Goal: Task Accomplishment & Management: Manage account settings

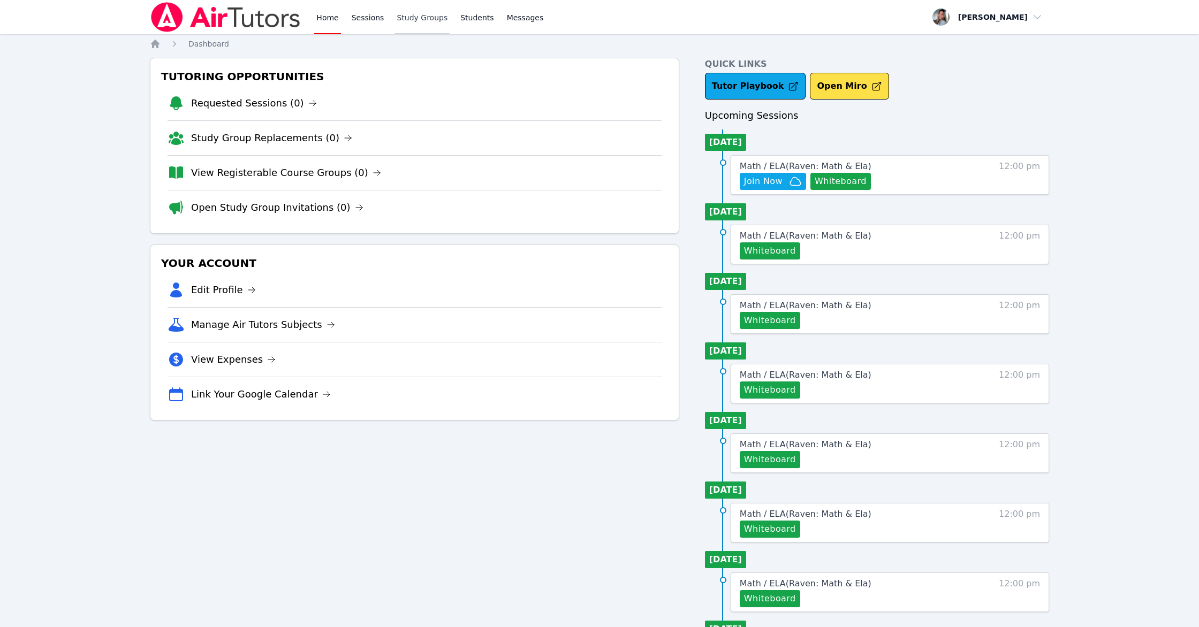
click at [411, 22] on link "Study Groups" at bounding box center [422, 17] width 55 height 34
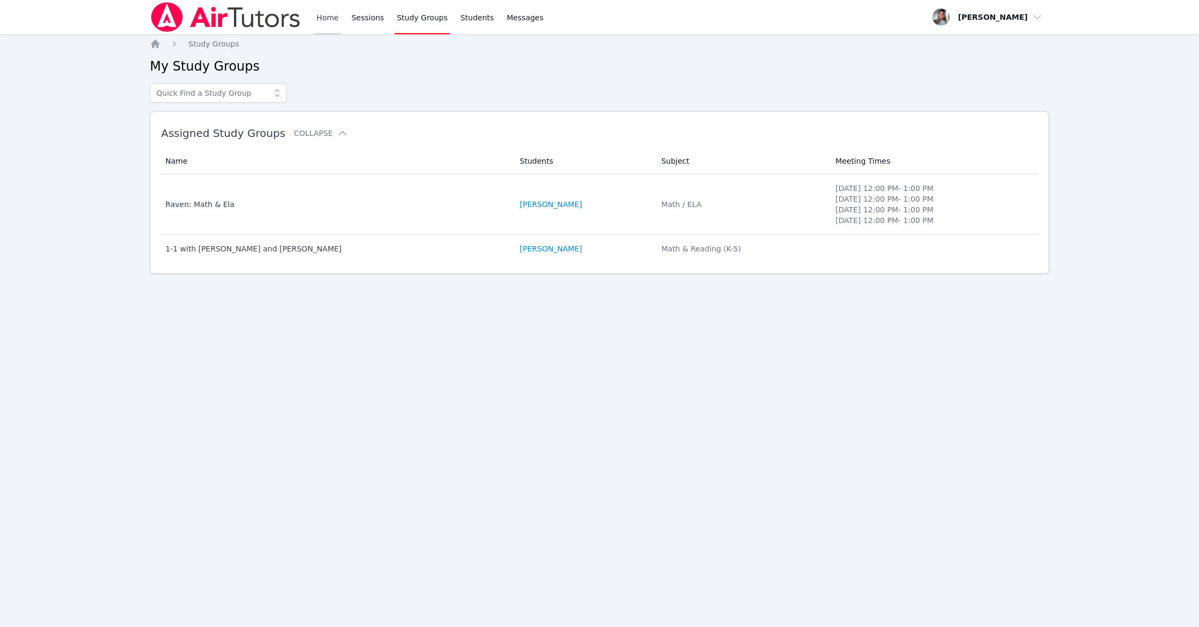
click at [321, 18] on link "Home" at bounding box center [327, 17] width 26 height 34
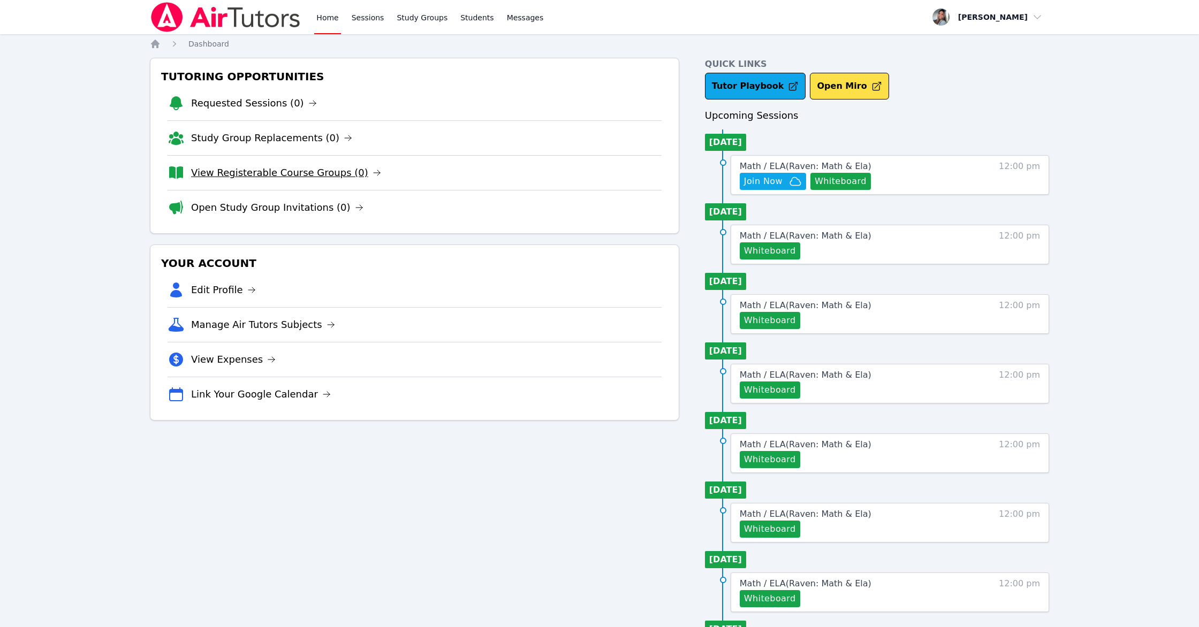
click at [286, 173] on link "View Registerable Course Groups (0)" at bounding box center [286, 172] width 190 height 15
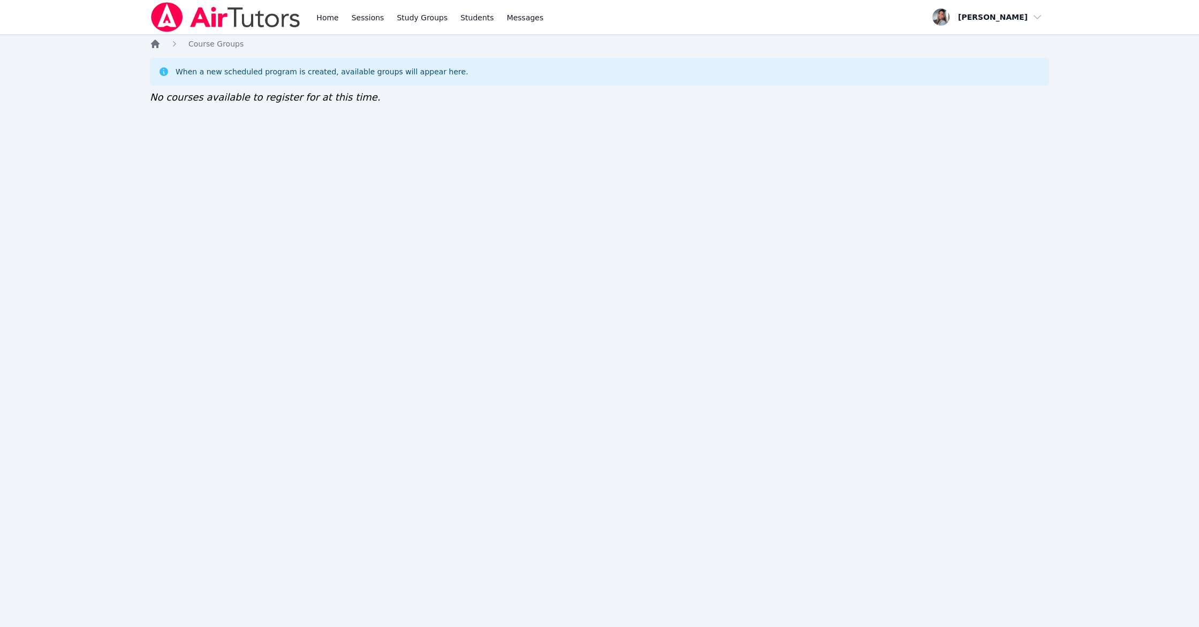
click at [155, 43] on icon "Breadcrumb" at bounding box center [155, 44] width 9 height 9
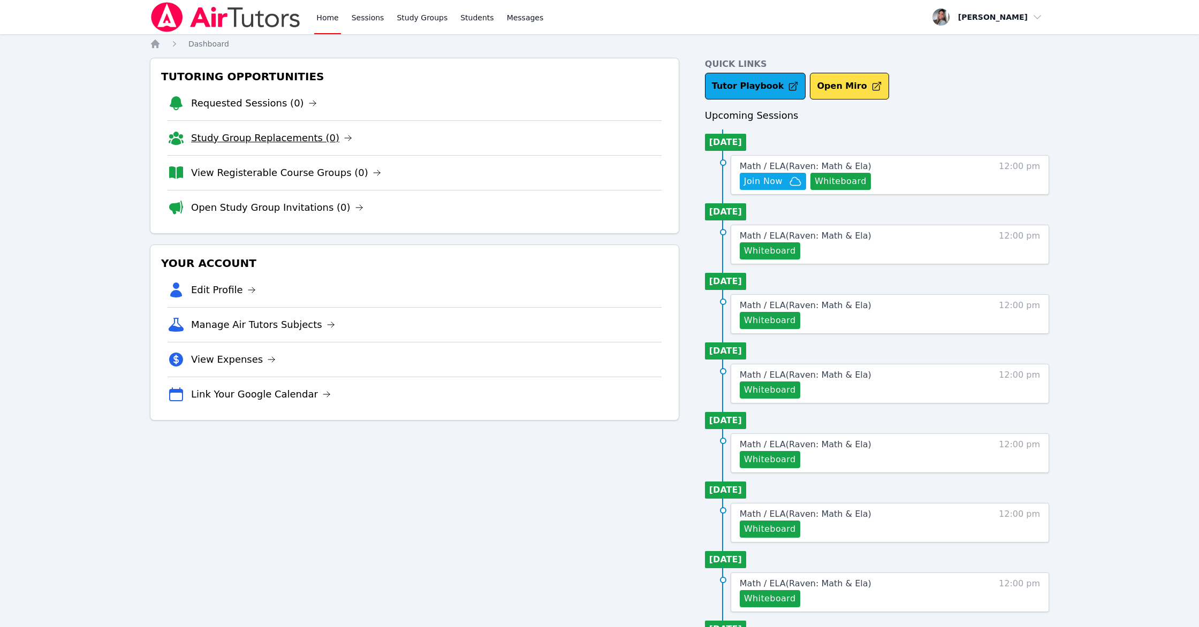
click at [282, 141] on link "Study Group Replacements (0)" at bounding box center [271, 138] width 161 height 15
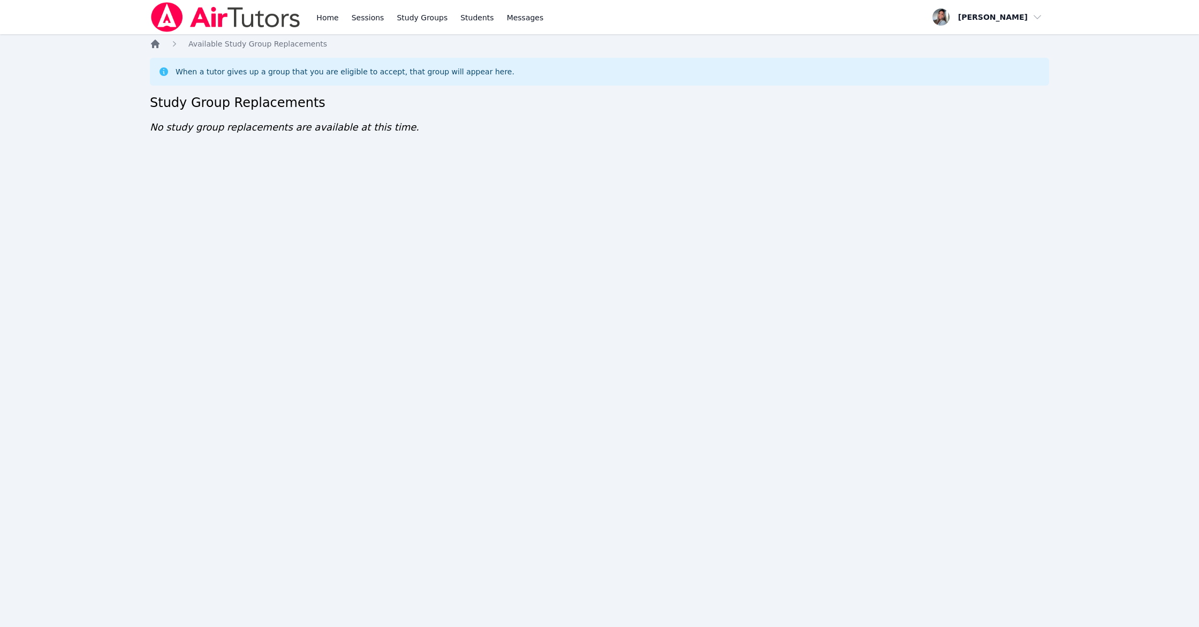
click at [156, 44] on icon "Breadcrumb" at bounding box center [155, 44] width 9 height 9
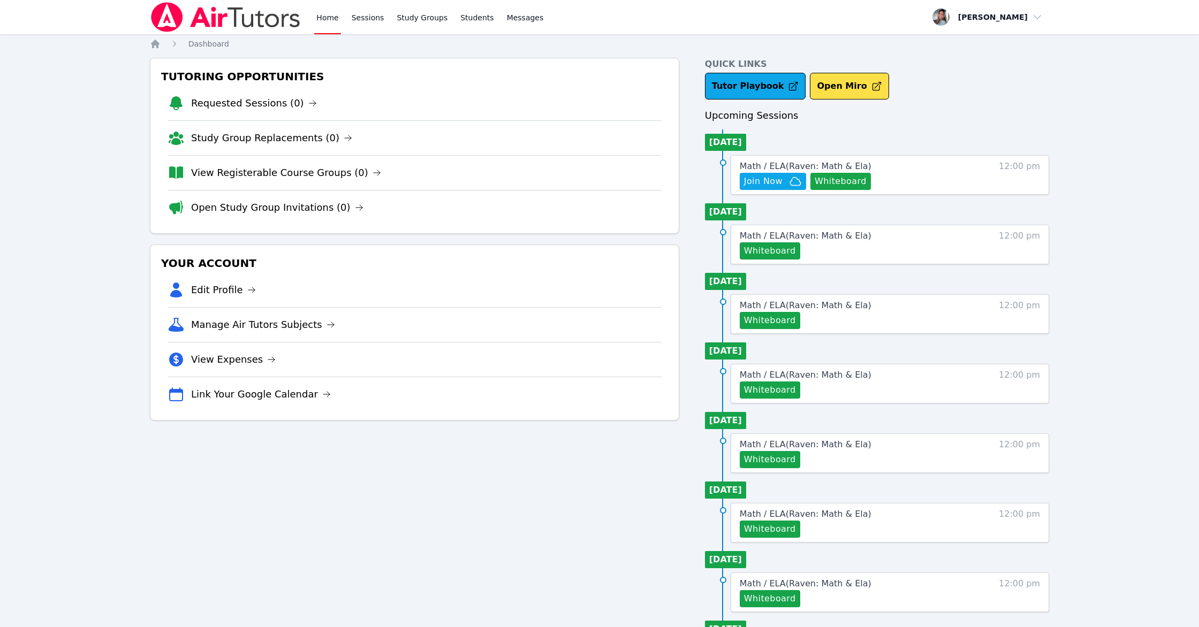
click at [260, 209] on link "Open Study Group Invitations (0)" at bounding box center [277, 207] width 172 height 15
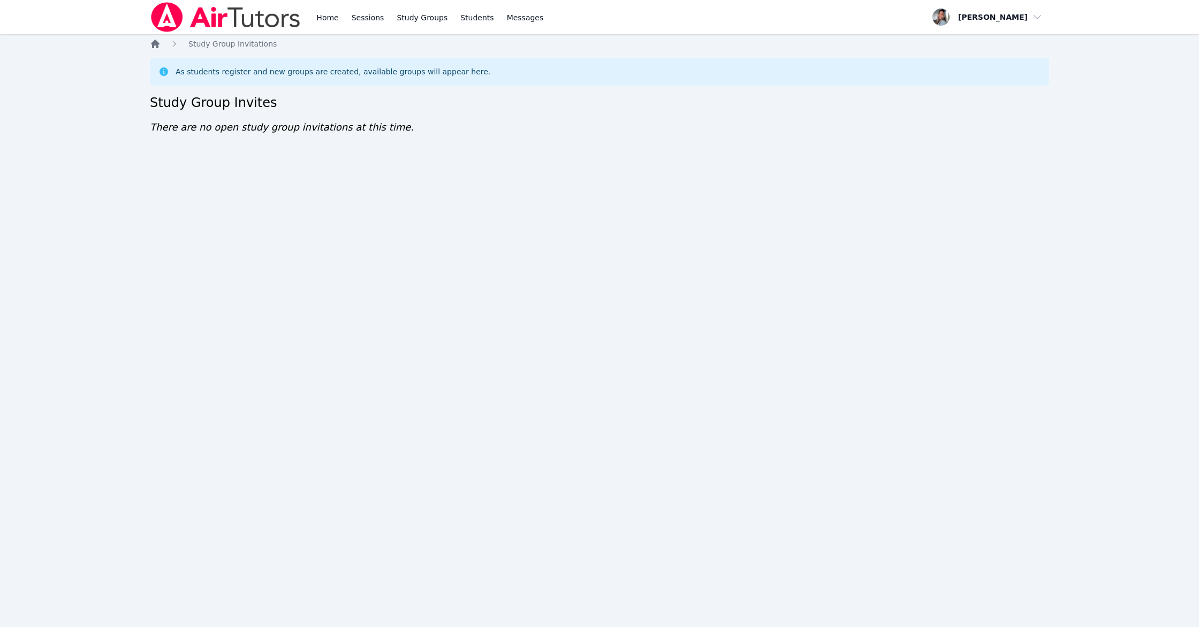
click at [160, 46] on icon "Breadcrumb" at bounding box center [155, 44] width 11 height 11
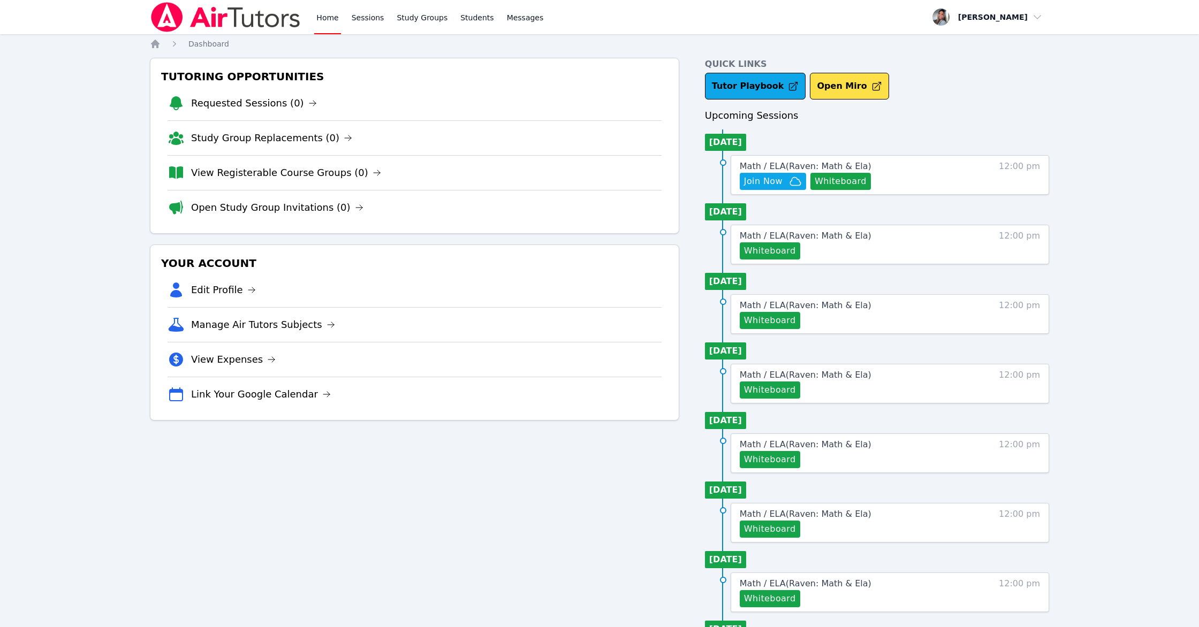
click at [253, 181] on li "View Registerable Course Groups (0)" at bounding box center [415, 172] width 494 height 35
click at [256, 177] on link "View Registerable Course Groups (0)" at bounding box center [286, 172] width 190 height 15
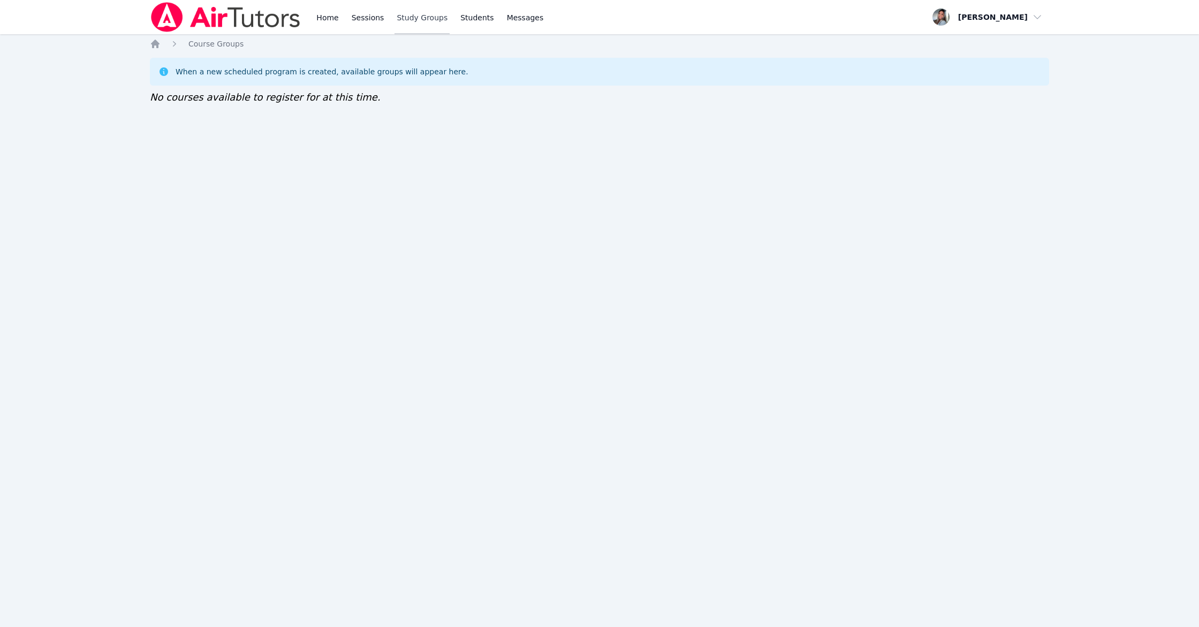
click at [426, 16] on link "Study Groups" at bounding box center [422, 17] width 55 height 34
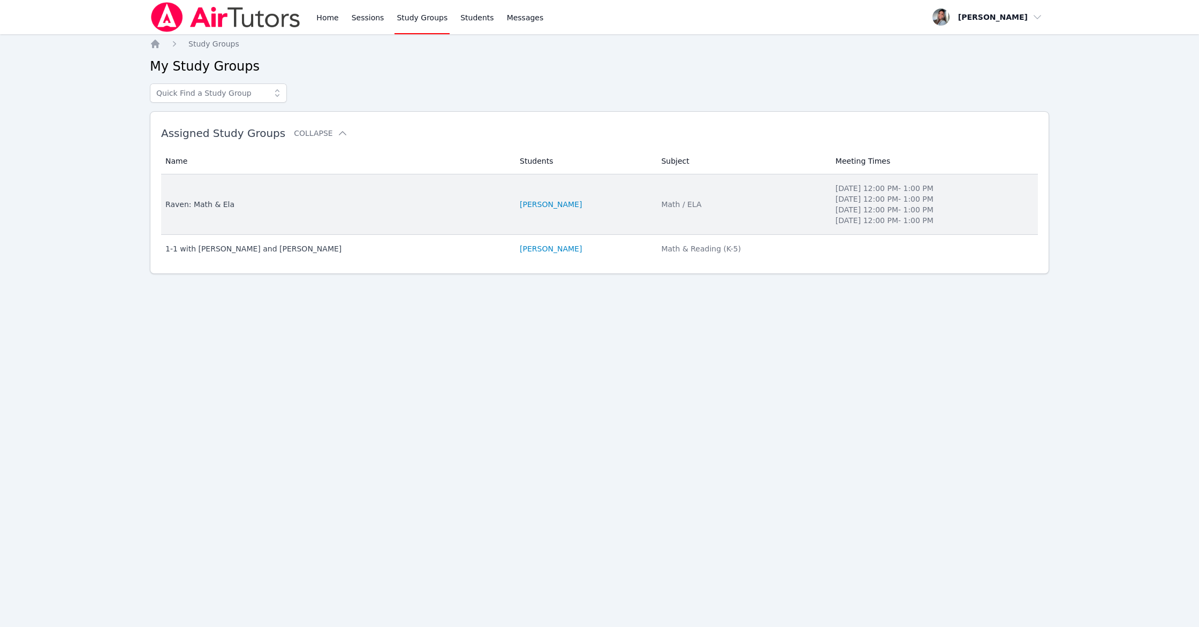
click at [604, 219] on td "Students RAVEN BROWN" at bounding box center [583, 205] width 141 height 61
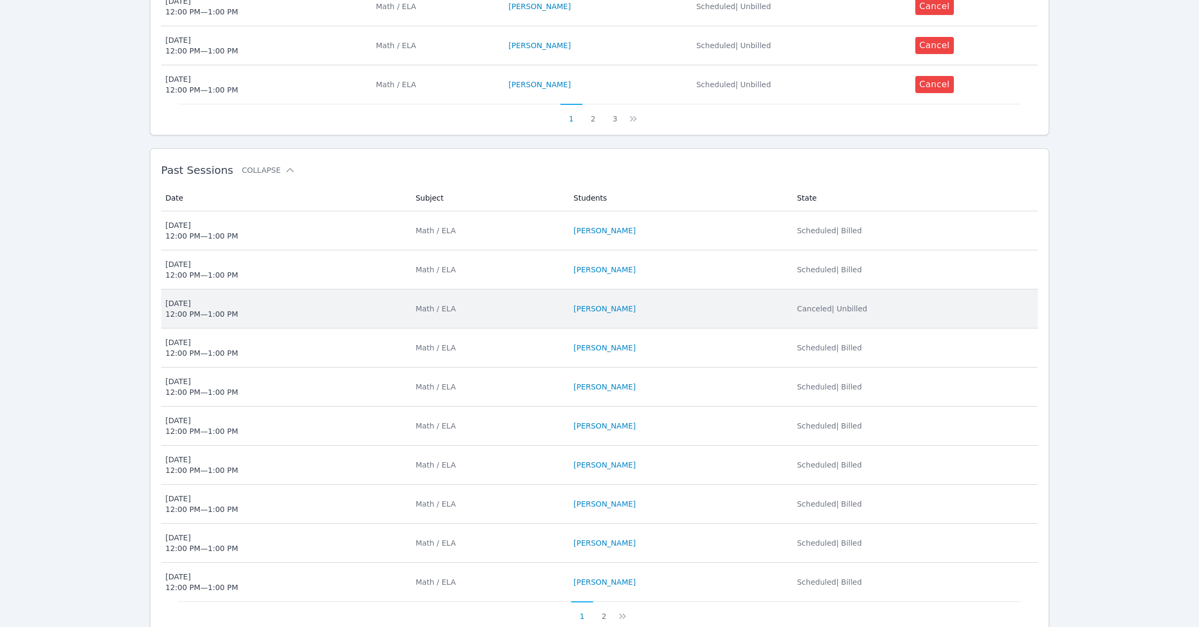
scroll to position [652, 0]
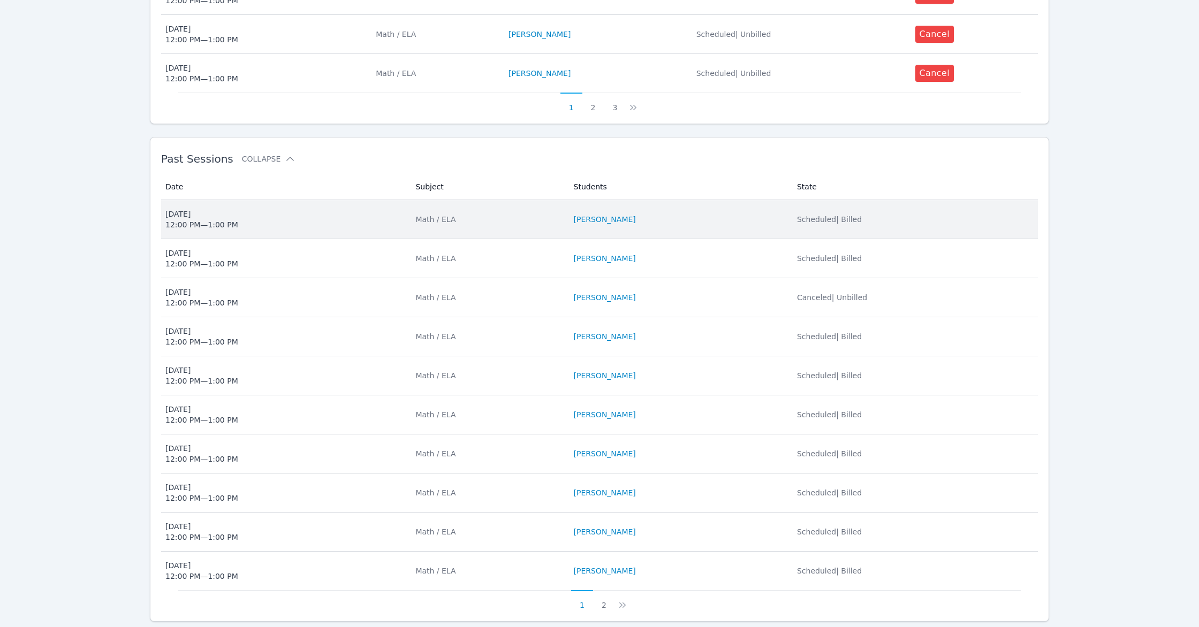
click at [694, 223] on li "RAVEN BROWN" at bounding box center [679, 219] width 210 height 11
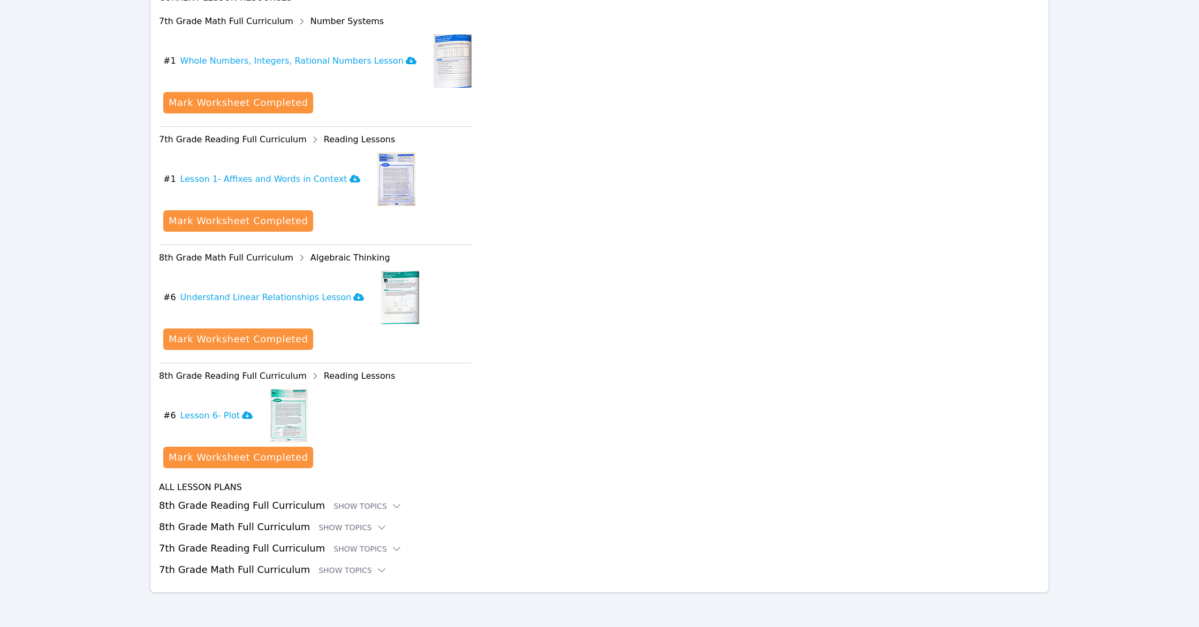
scroll to position [392, 0]
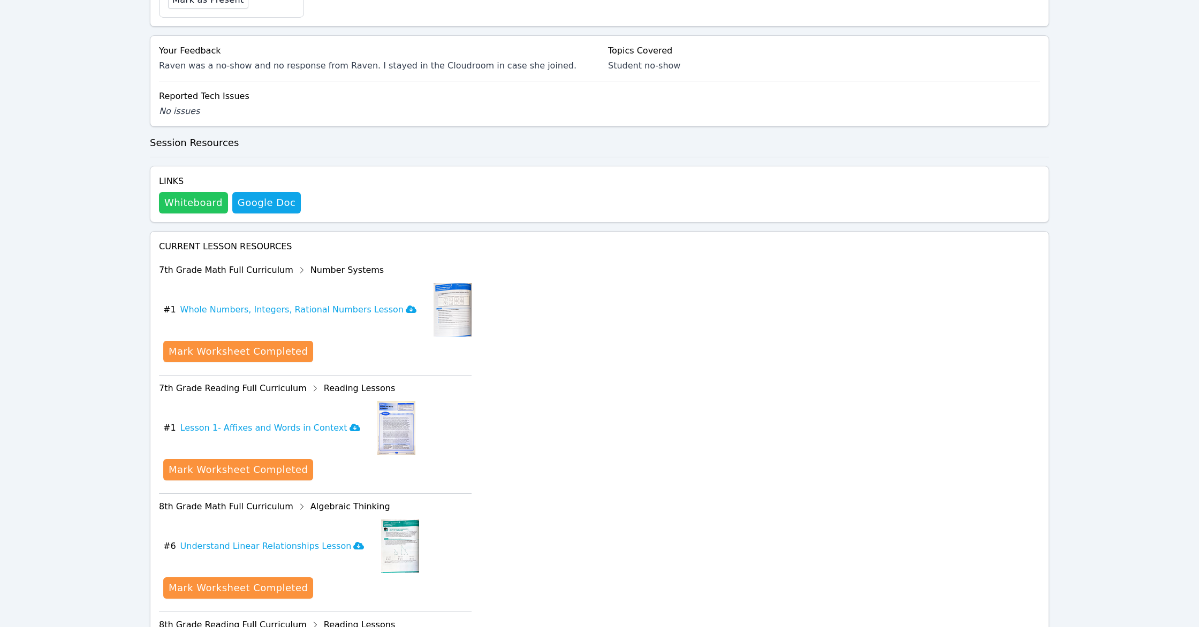
click at [177, 203] on button "Whiteboard" at bounding box center [193, 202] width 69 height 21
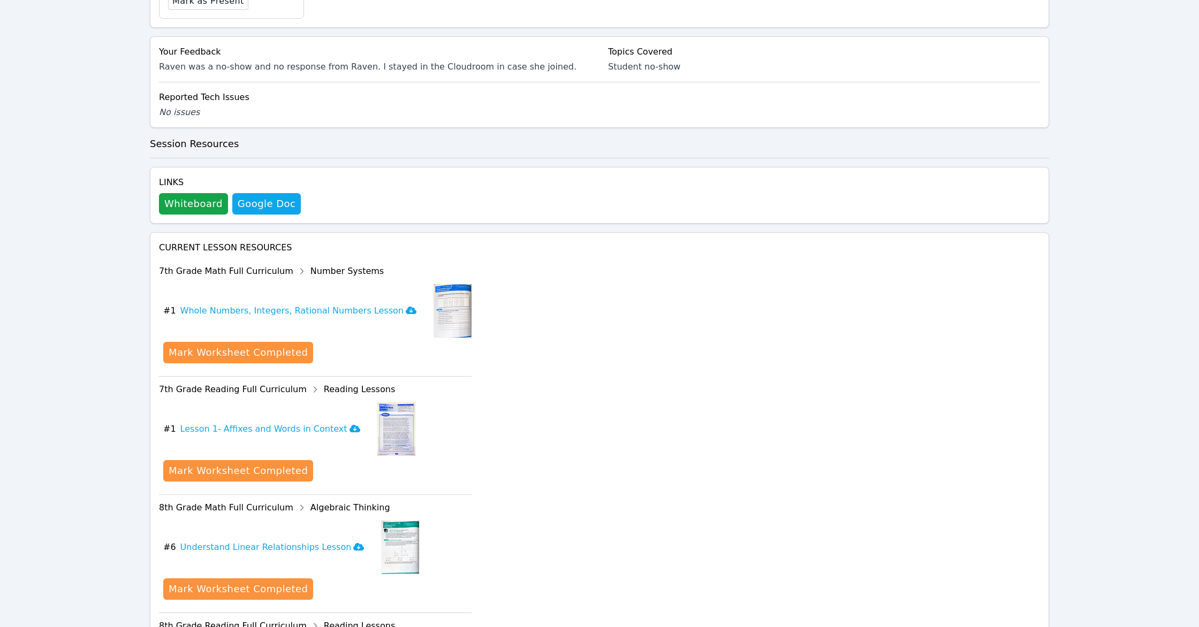
scroll to position [0, 0]
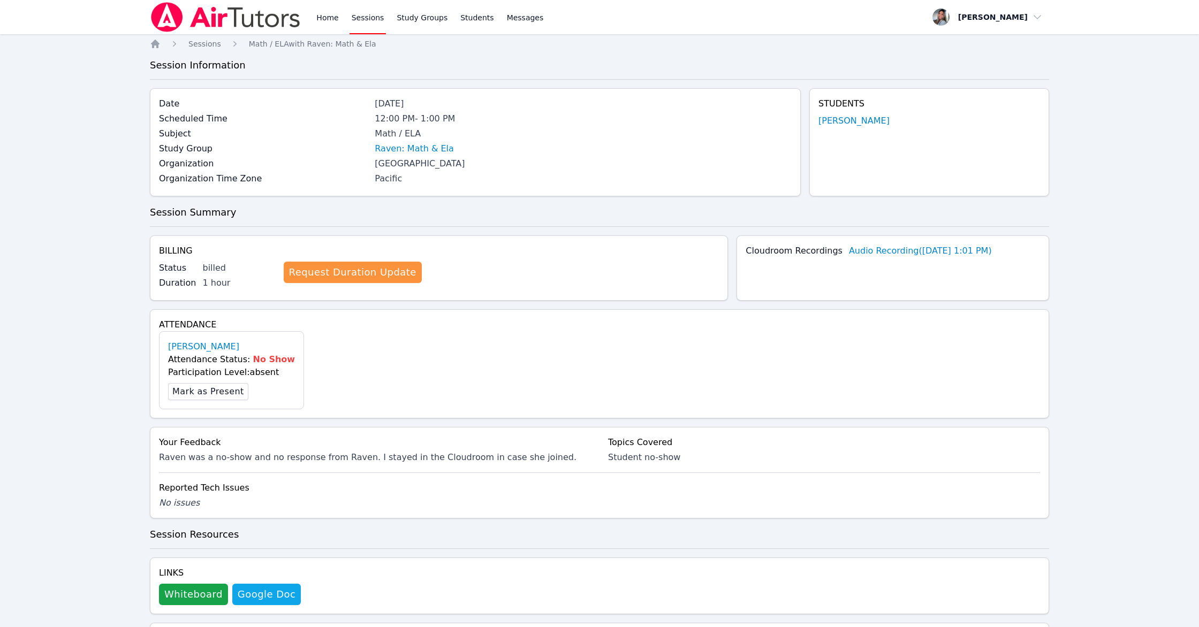
click at [360, 21] on link "Sessions" at bounding box center [368, 17] width 37 height 34
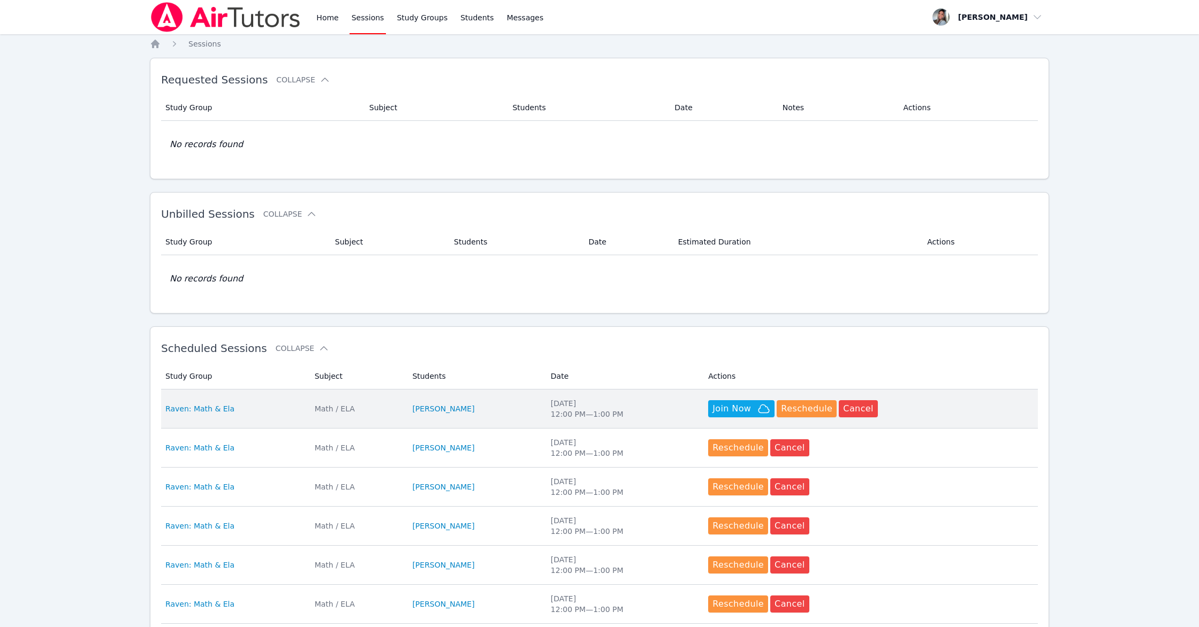
click at [644, 414] on div "Thu Sep 4 12:00 PM — 1:00 PM" at bounding box center [623, 408] width 145 height 21
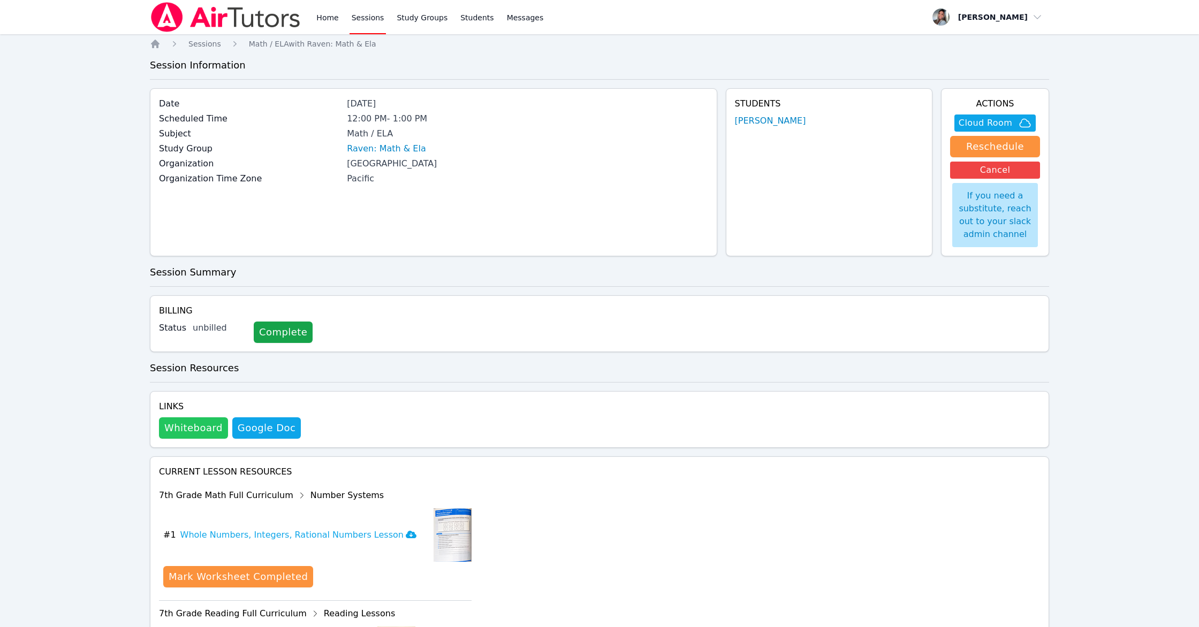
scroll to position [2, 0]
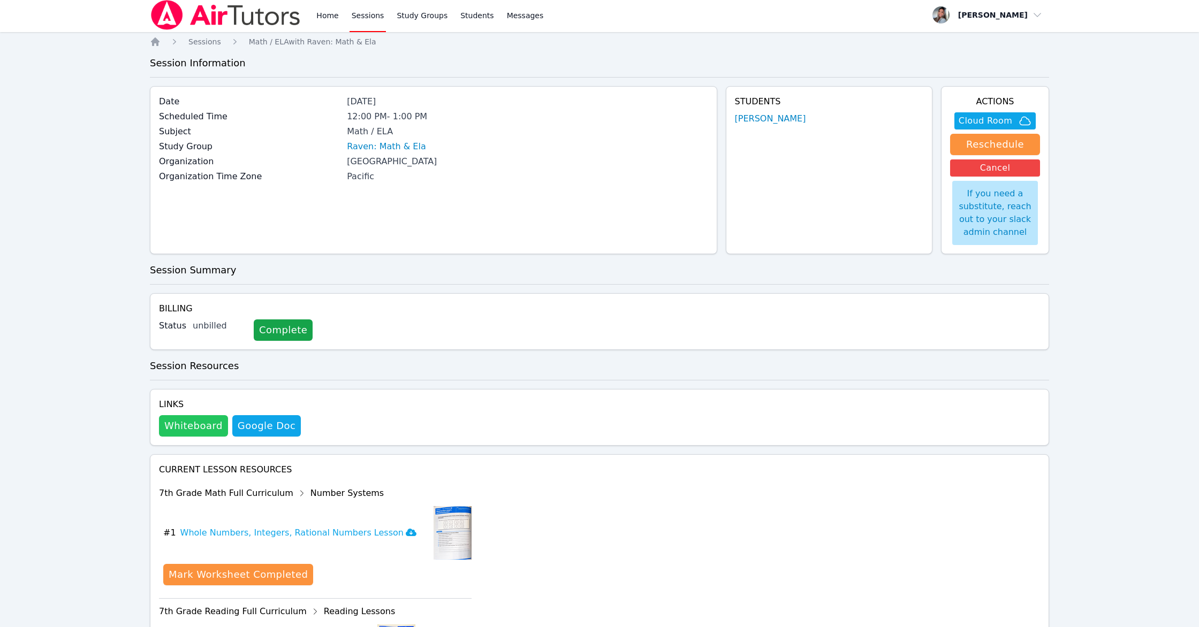
click at [207, 429] on button "Whiteboard" at bounding box center [193, 425] width 69 height 21
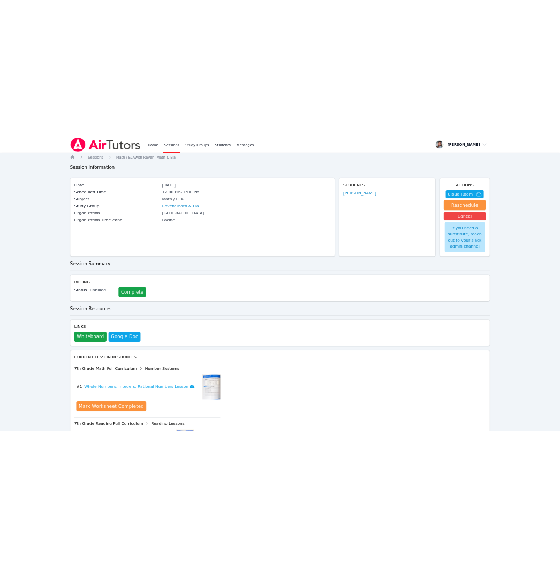
scroll to position [0, 0]
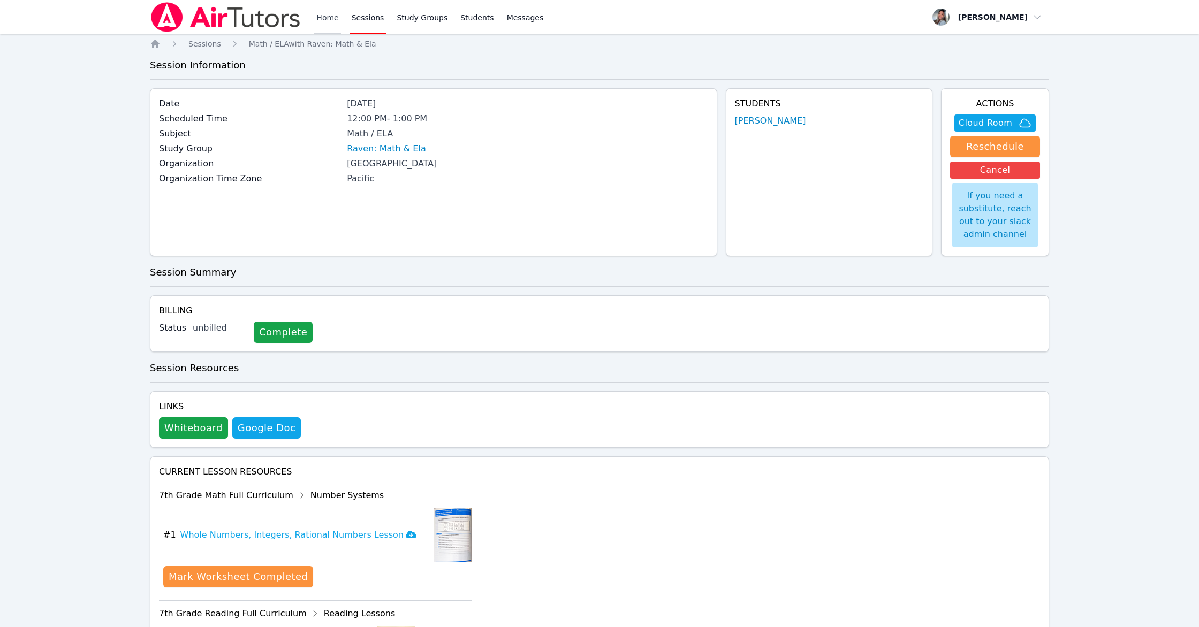
click at [320, 20] on link "Home" at bounding box center [327, 17] width 26 height 34
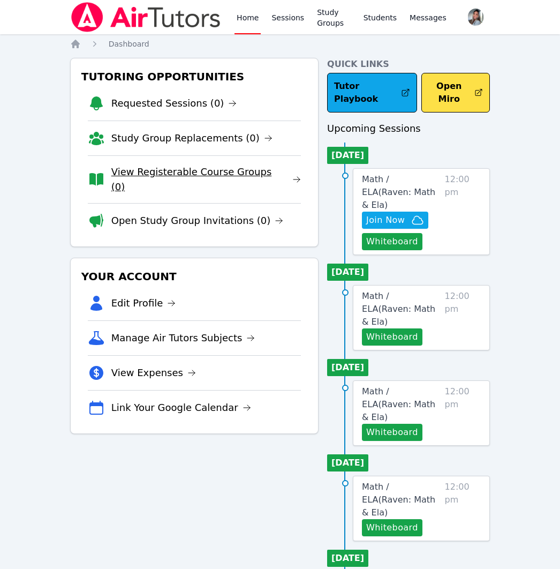
click at [136, 175] on link "View Registerable Course Groups (0)" at bounding box center [206, 179] width 190 height 30
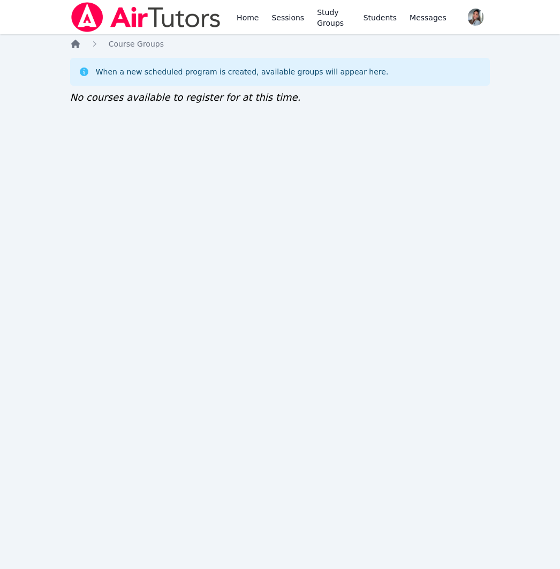
click at [70, 42] on icon "Breadcrumb" at bounding box center [75, 44] width 11 height 11
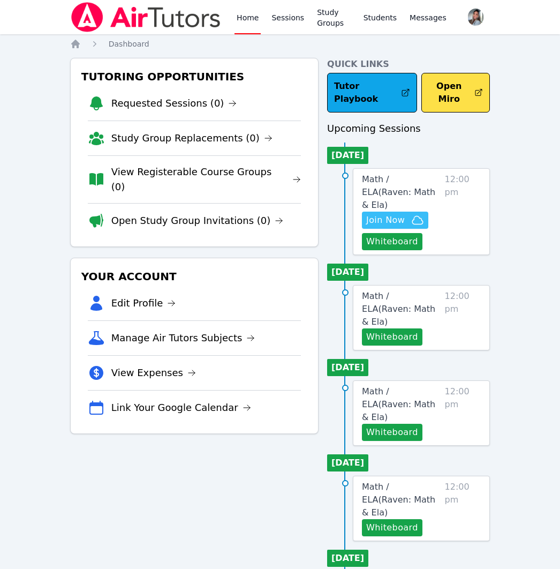
click at [419, 214] on icon "button" at bounding box center [417, 220] width 13 height 13
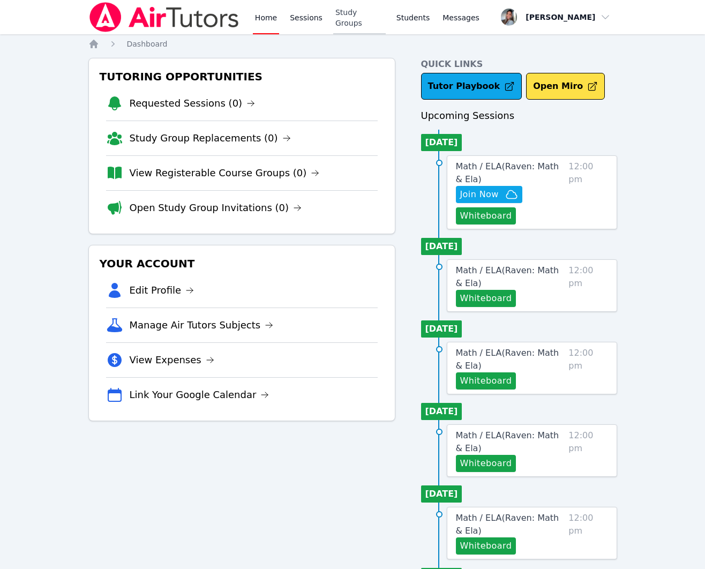
click at [363, 10] on link "Study Groups" at bounding box center [359, 17] width 52 height 34
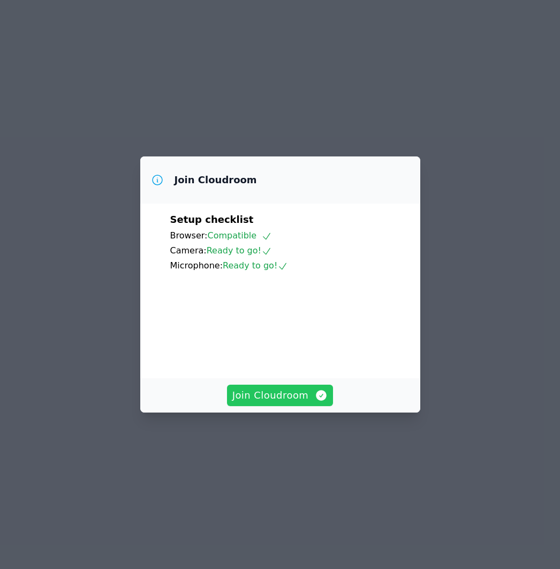
click at [282, 403] on span "Join Cloudroom" at bounding box center [280, 395] width 96 height 15
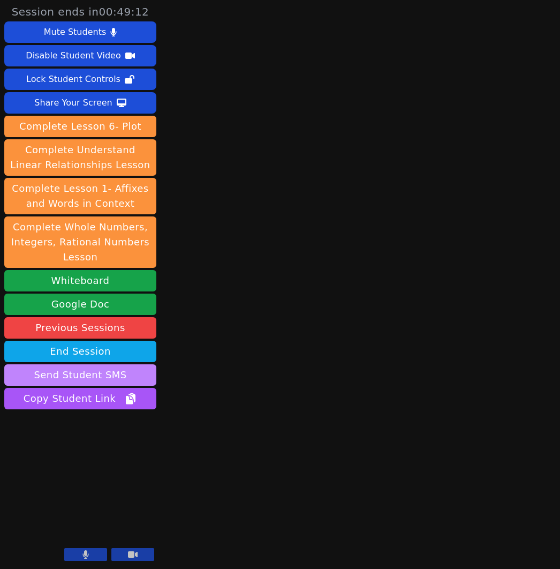
click at [106, 375] on button "Send Student SMS" at bounding box center [80, 374] width 152 height 21
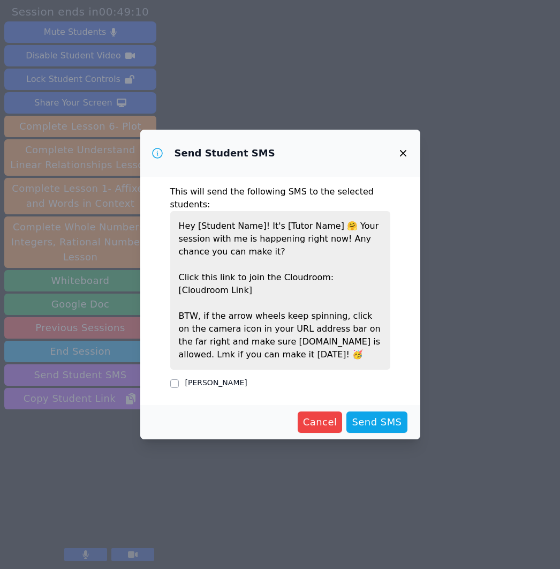
click at [233, 385] on label "[PERSON_NAME]" at bounding box center [216, 382] width 62 height 9
click at [179, 385] on input "[PERSON_NAME]" at bounding box center [174, 383] width 9 height 9
checkbox input "true"
click at [396, 422] on span "Send SMS" at bounding box center [377, 421] width 50 height 15
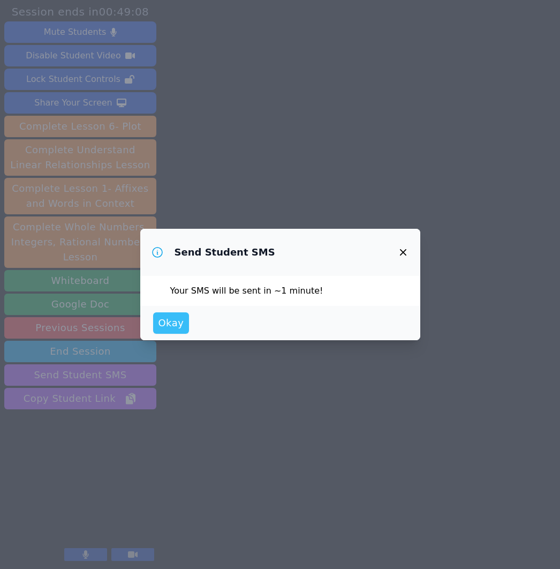
click at [172, 327] on span "Okay" at bounding box center [171, 322] width 26 height 15
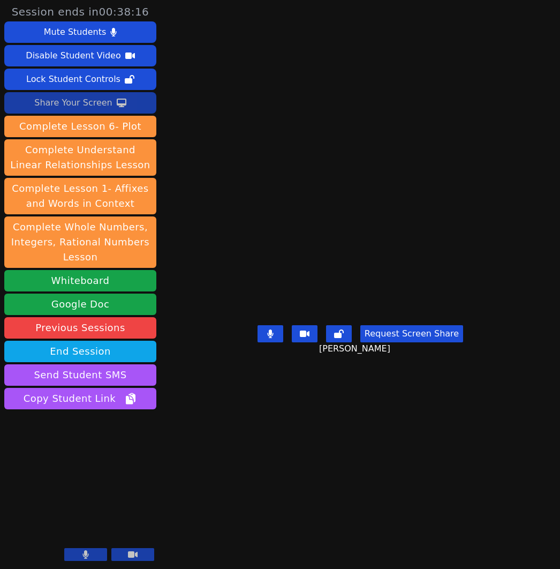
click at [55, 102] on div "Share Your Screen" at bounding box center [73, 102] width 78 height 17
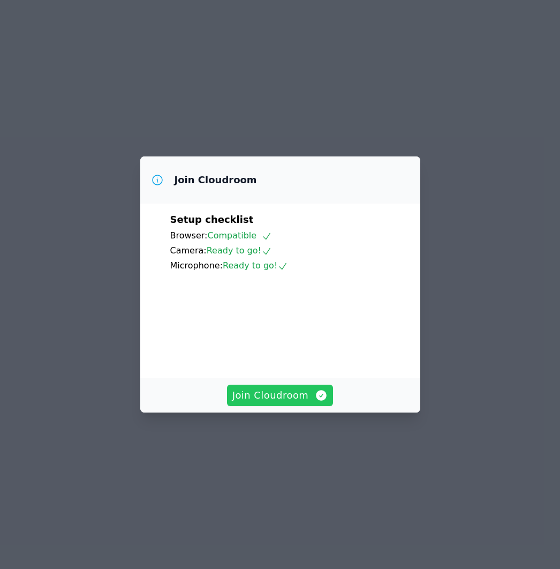
click at [307, 403] on span "Join Cloudroom" at bounding box center [280, 395] width 96 height 15
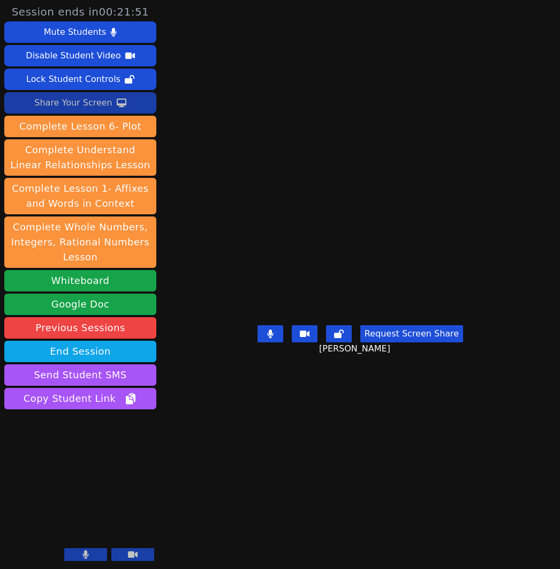
click at [48, 104] on div "Share Your Screen" at bounding box center [73, 102] width 78 height 17
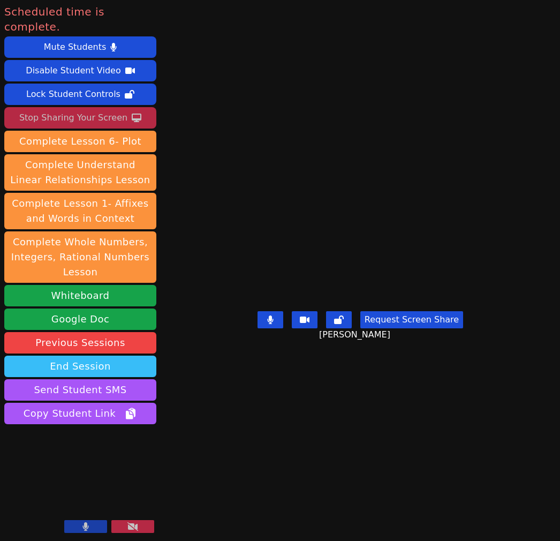
click at [106, 356] on button "End Session" at bounding box center [80, 366] width 152 height 21
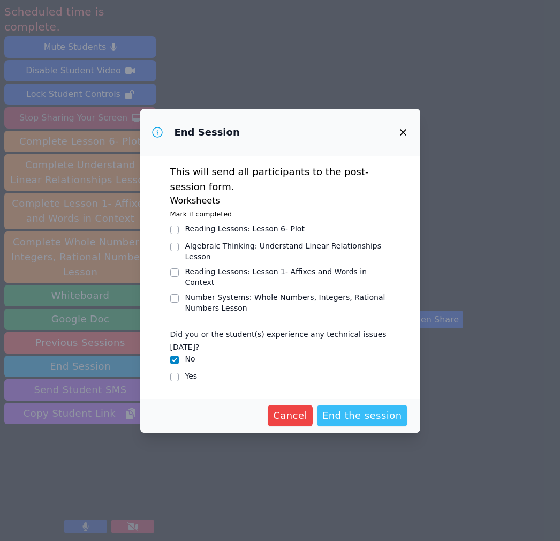
click at [373, 408] on span "End the session" at bounding box center [362, 415] width 80 height 15
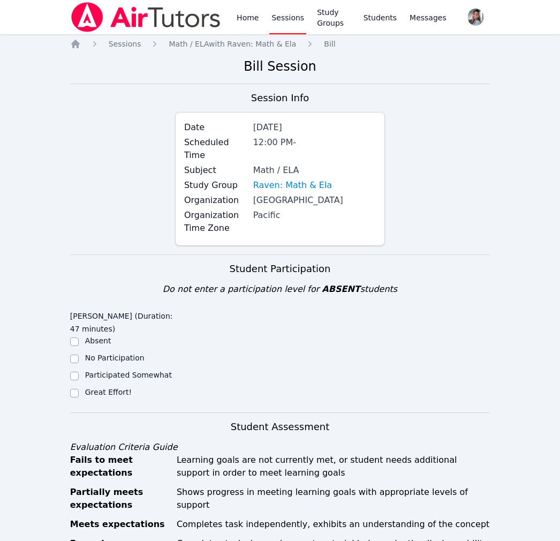
click at [105, 394] on label "Great Effort!" at bounding box center [108, 392] width 47 height 9
click at [79, 394] on input "Great Effort!" at bounding box center [74, 393] width 9 height 9
click at [96, 394] on label "Great Effort!" at bounding box center [108, 392] width 47 height 9
click at [79, 394] on input "Great Effort!" at bounding box center [74, 393] width 9 height 9
checkbox input "true"
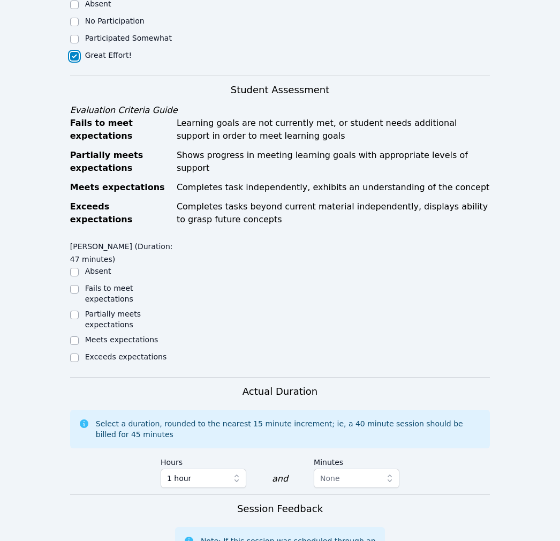
scroll to position [345, 0]
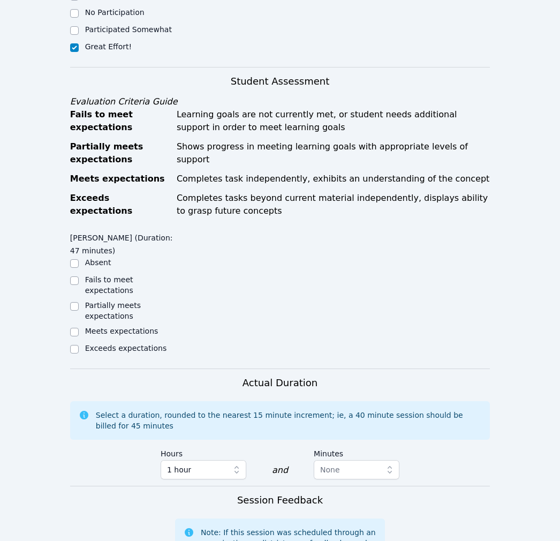
click at [124, 330] on label "Meets expectations" at bounding box center [121, 331] width 73 height 9
click at [79, 330] on input "Meets expectations" at bounding box center [74, 332] width 9 height 9
checkbox input "true"
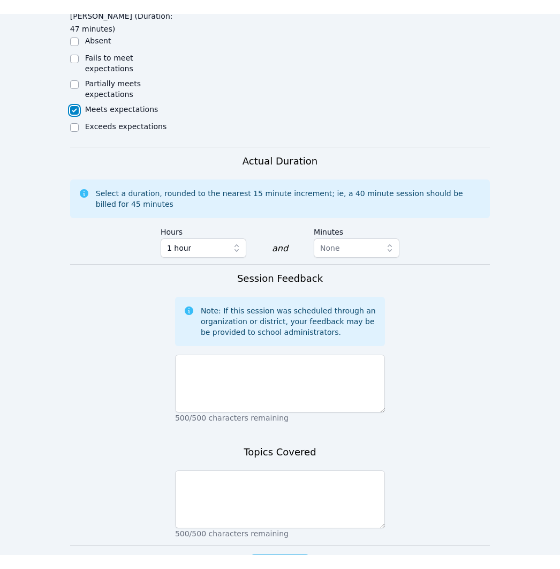
scroll to position [586, 0]
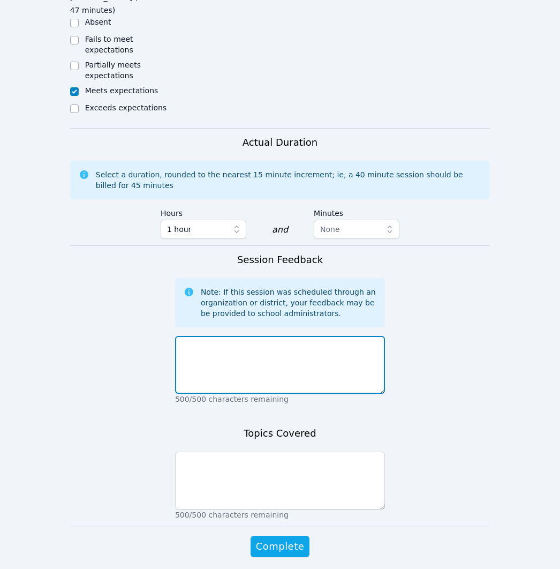
click at [317, 384] on textarea at bounding box center [280, 365] width 210 height 58
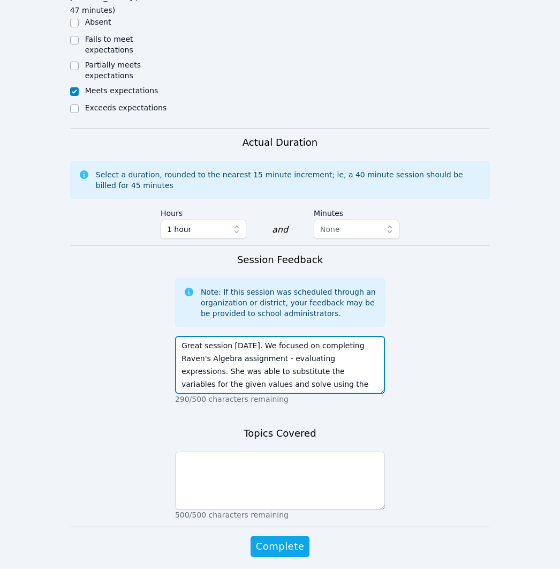
type textarea "Great session today. We focused on completing Raven's Algebra assignment - eval…"
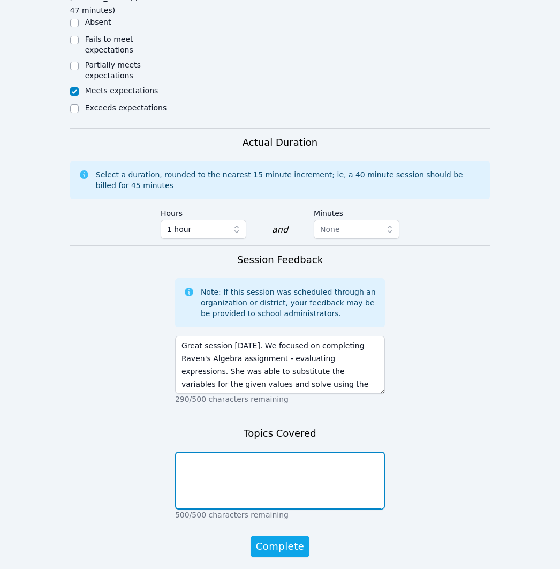
click at [331, 462] on textarea at bounding box center [280, 480] width 210 height 58
type textarea "Math - evaluating expressions"
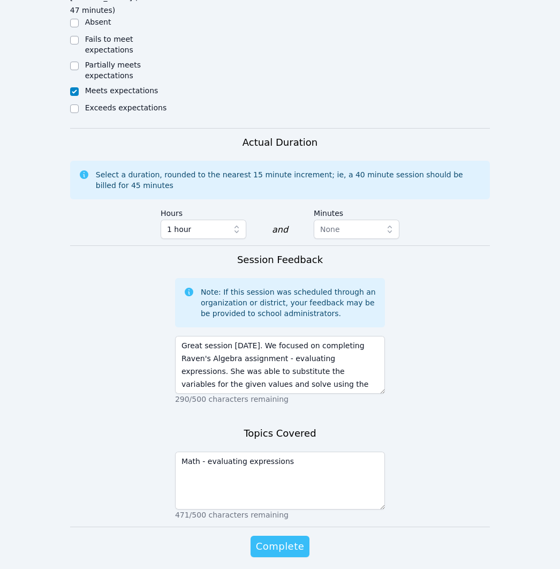
click at [259, 548] on span "Complete" at bounding box center [280, 546] width 48 height 15
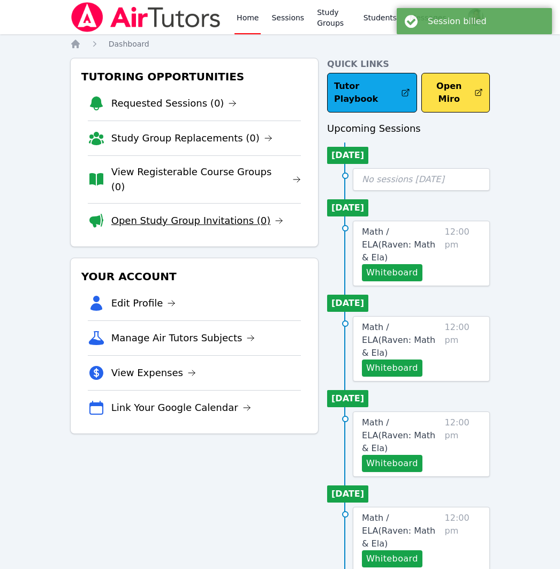
click at [155, 213] on link "Open Study Group Invitations (0)" at bounding box center [197, 220] width 172 height 15
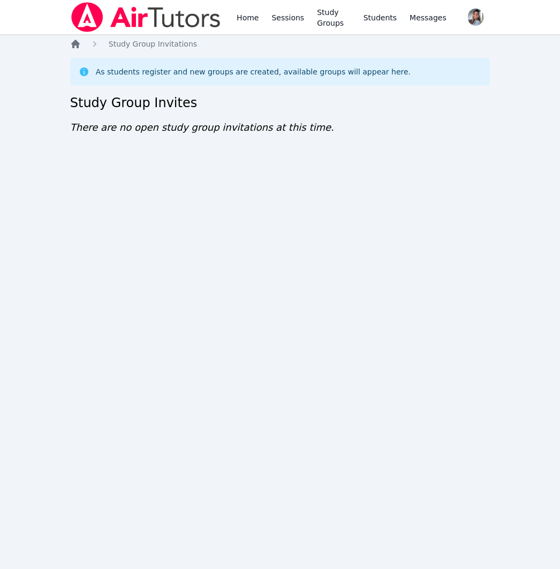
click at [73, 41] on icon "Breadcrumb" at bounding box center [75, 44] width 11 height 11
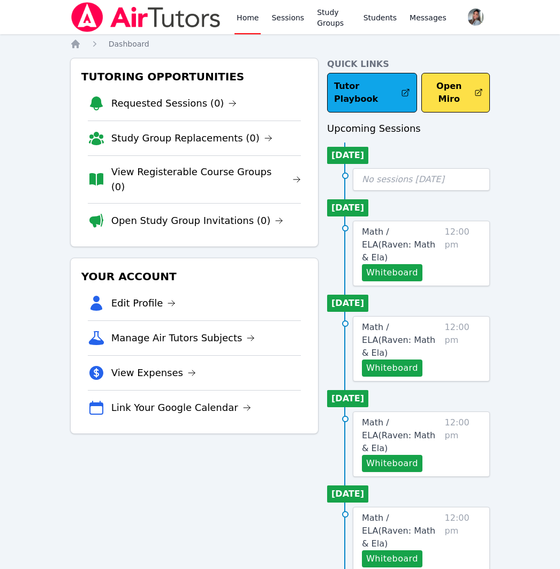
click at [158, 174] on link "View Registerable Course Groups (0)" at bounding box center [206, 179] width 190 height 30
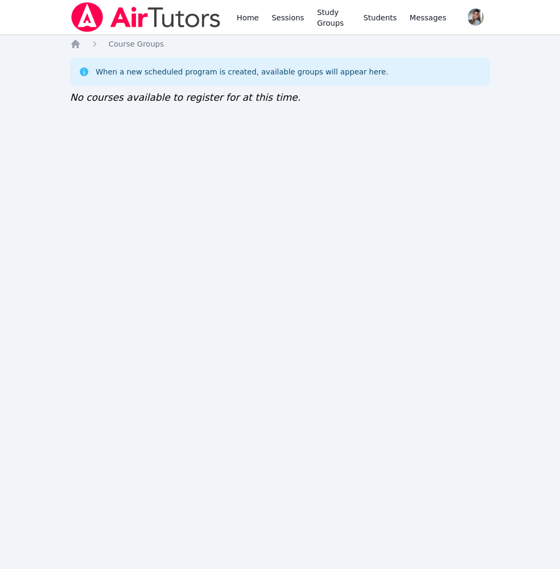
click at [202, 133] on div "Home Sessions Study Groups Students Messages Open user menu [PERSON_NAME] Open …" at bounding box center [280, 284] width 560 height 569
click at [69, 46] on div "Home Sessions Study Groups Students Messages Open user menu Gabriella Aguilar O…" at bounding box center [280, 284] width 560 height 569
click at [73, 44] on icon "Breadcrumb" at bounding box center [75, 44] width 9 height 9
click at [256, 22] on link "Home" at bounding box center [248, 17] width 26 height 34
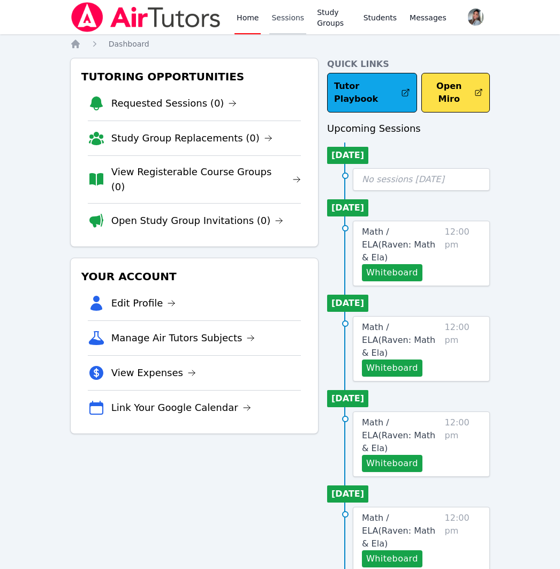
click at [300, 18] on link "Sessions" at bounding box center [287, 17] width 37 height 34
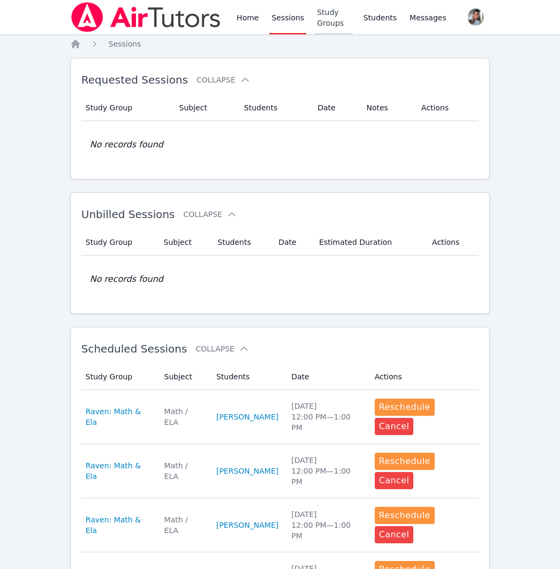
click at [327, 28] on link "Study Groups" at bounding box center [333, 17] width 37 height 34
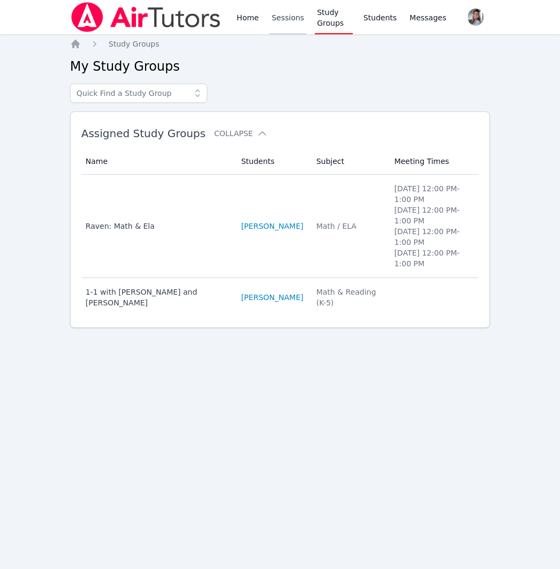
click at [279, 16] on link "Sessions" at bounding box center [287, 17] width 37 height 34
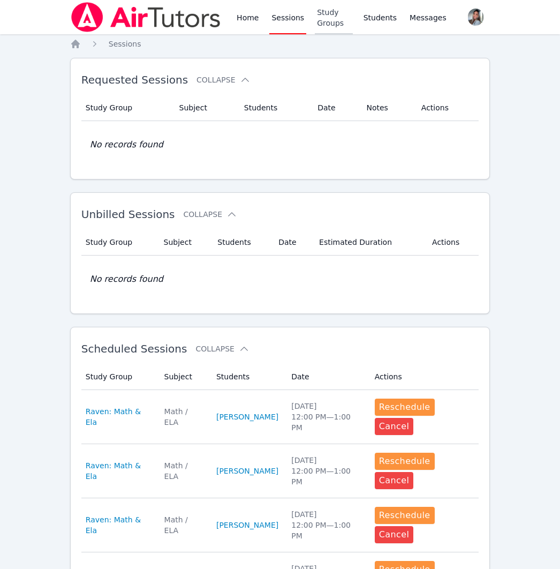
click at [324, 26] on link "Study Groups" at bounding box center [333, 17] width 37 height 34
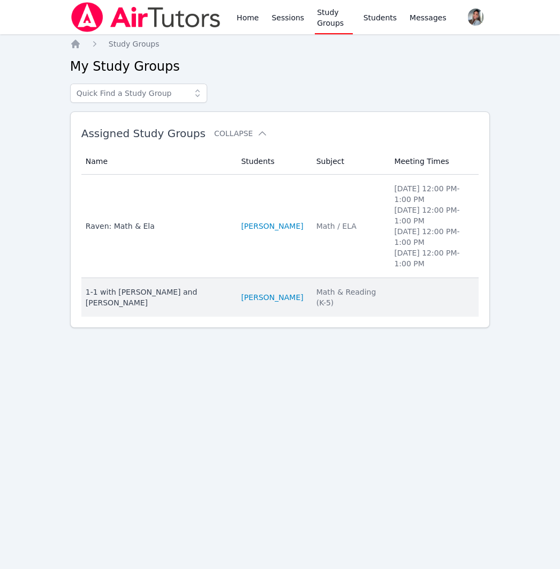
click at [281, 312] on td "Students Matias Cardenas Pimentel" at bounding box center [272, 297] width 75 height 39
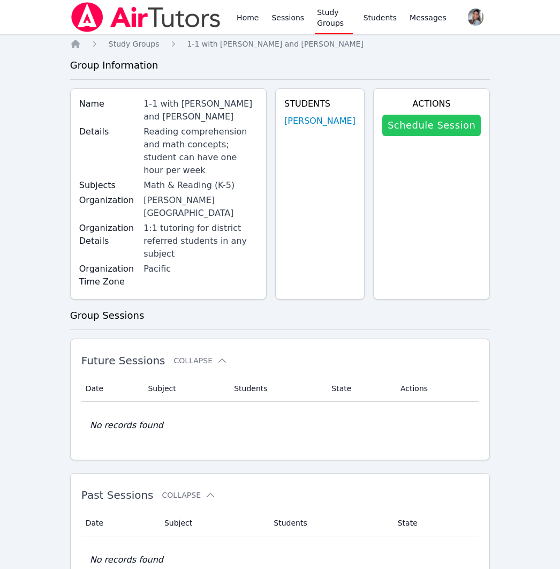
click at [434, 121] on link "Schedule Session" at bounding box center [431, 125] width 99 height 21
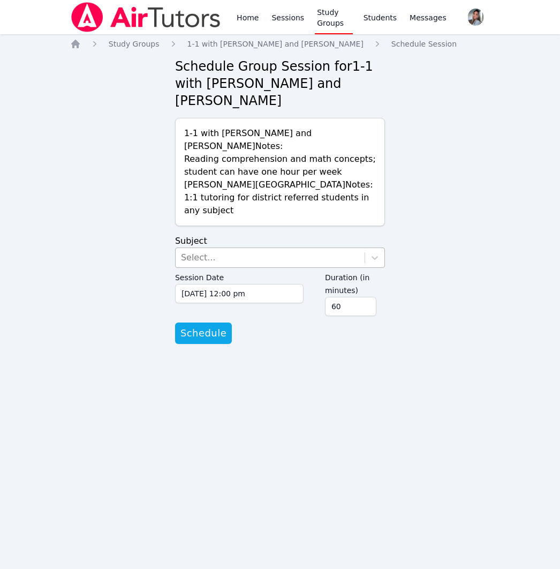
click at [276, 263] on div "Select..." at bounding box center [270, 257] width 189 height 19
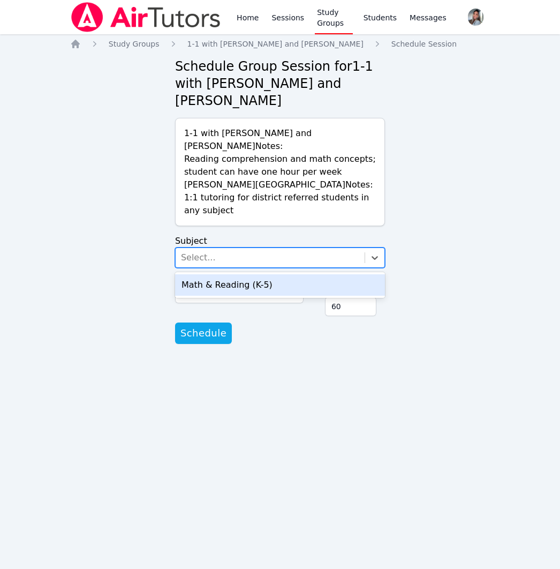
click at [274, 288] on div "Math & Reading (K-5)" at bounding box center [280, 284] width 210 height 21
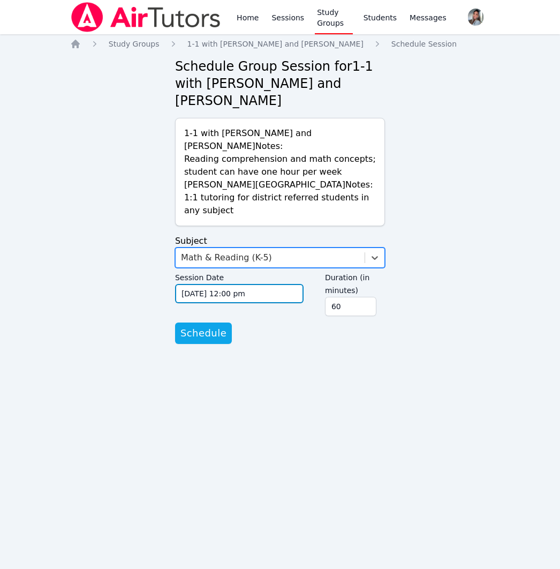
click at [277, 296] on input "09/04/2025 12:00 pm" at bounding box center [239, 293] width 128 height 19
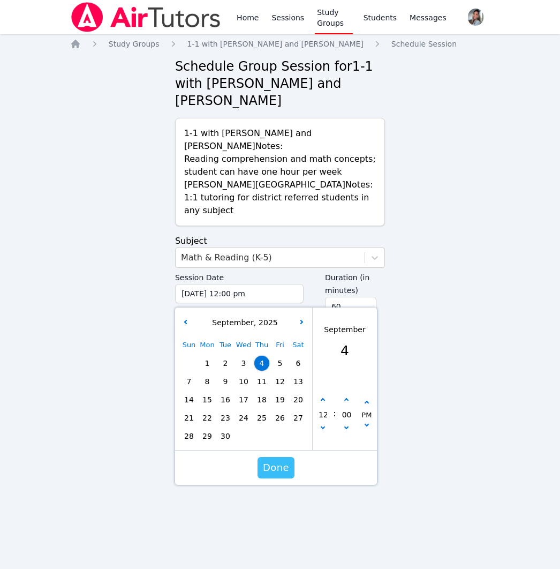
click at [287, 473] on span "Done" at bounding box center [276, 467] width 26 height 15
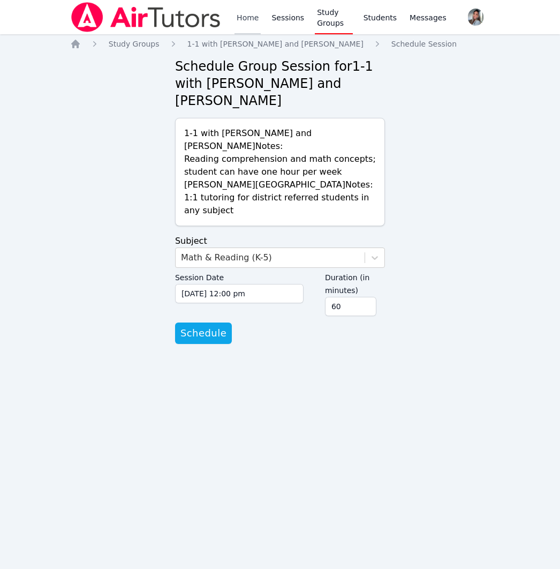
click at [247, 13] on link "Home" at bounding box center [248, 17] width 26 height 34
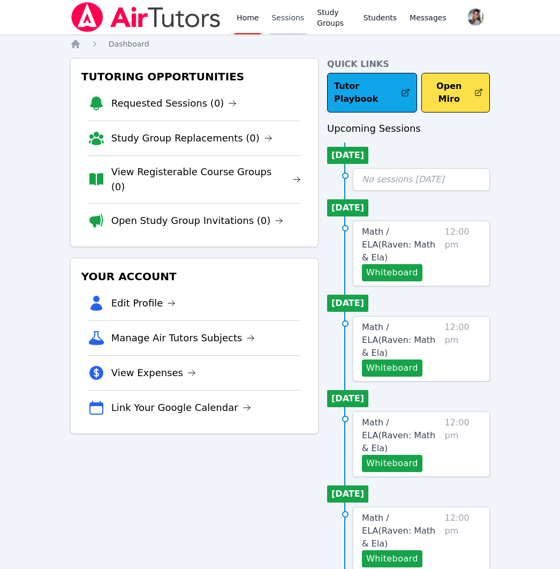
click at [269, 17] on link "Sessions" at bounding box center [287, 17] width 37 height 34
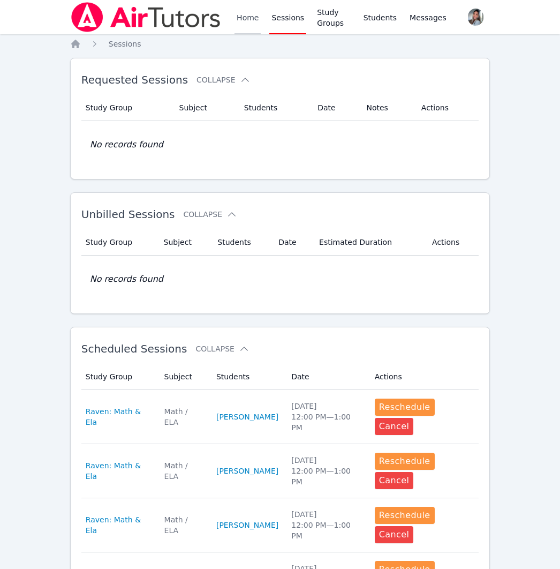
click at [256, 17] on link "Home" at bounding box center [248, 17] width 26 height 34
